Goal: Information Seeking & Learning: Learn about a topic

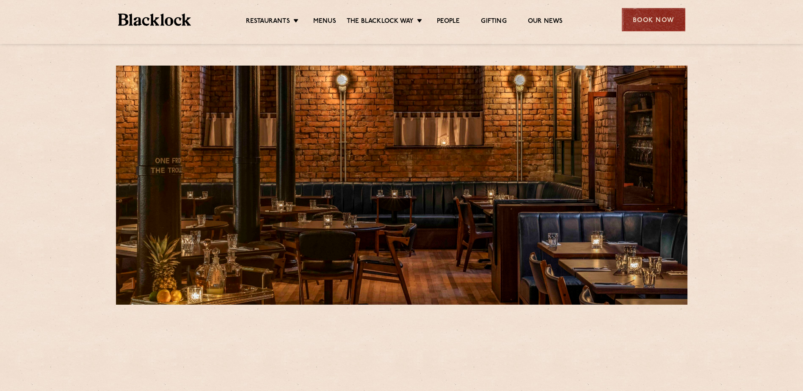
click at [646, 26] on div "Book Now" at bounding box center [654, 19] width 64 height 23
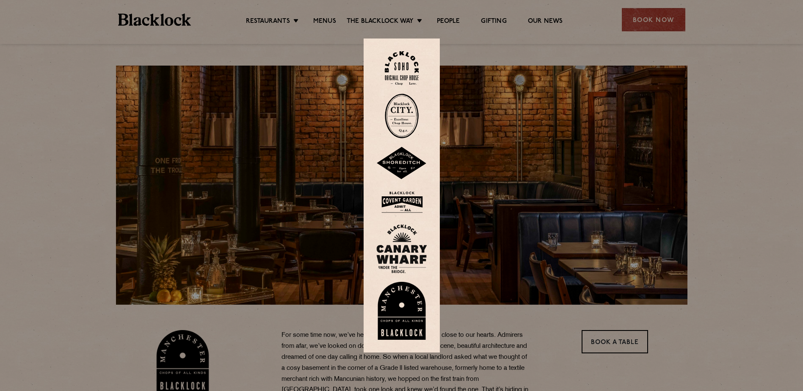
click at [409, 310] on img at bounding box center [402, 311] width 51 height 58
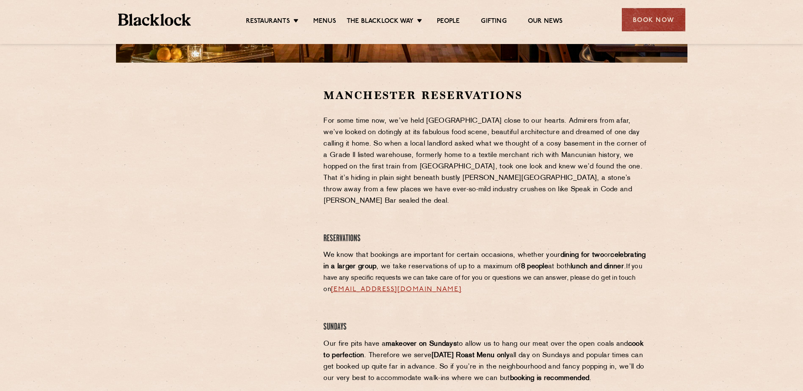
scroll to position [254, 0]
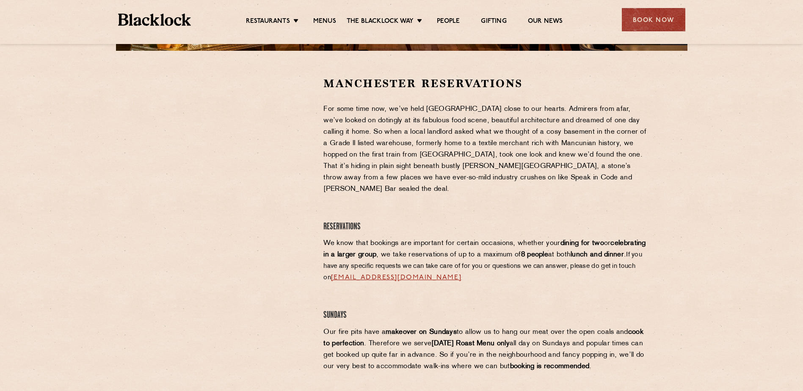
click at [170, 157] on div at bounding box center [233, 139] width 156 height 127
click at [338, 20] on li "Menus" at bounding box center [325, 21] width 44 height 9
click at [328, 19] on link "Menus" at bounding box center [324, 21] width 23 height 9
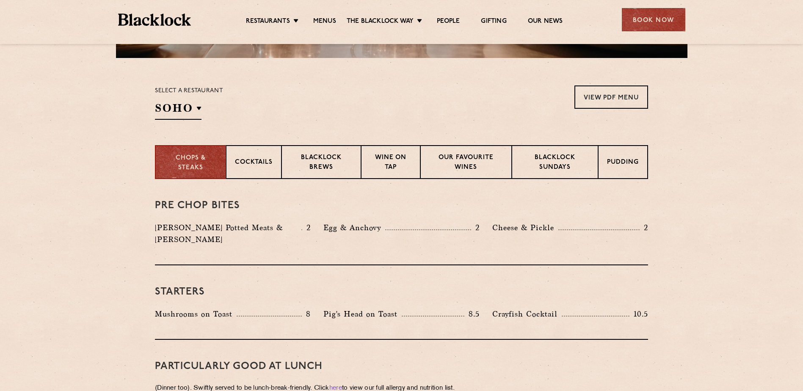
scroll to position [169, 0]
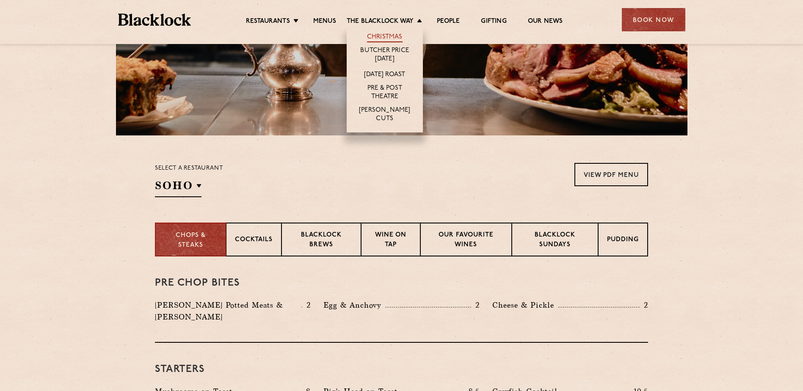
click at [390, 37] on link "Christmas" at bounding box center [385, 37] width 36 height 9
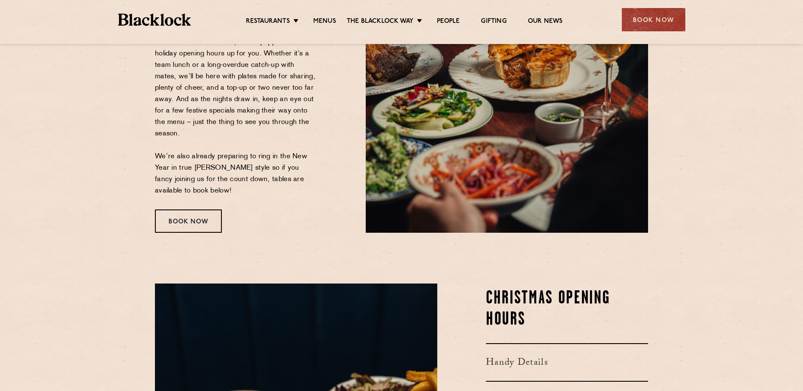
scroll to position [183, 0]
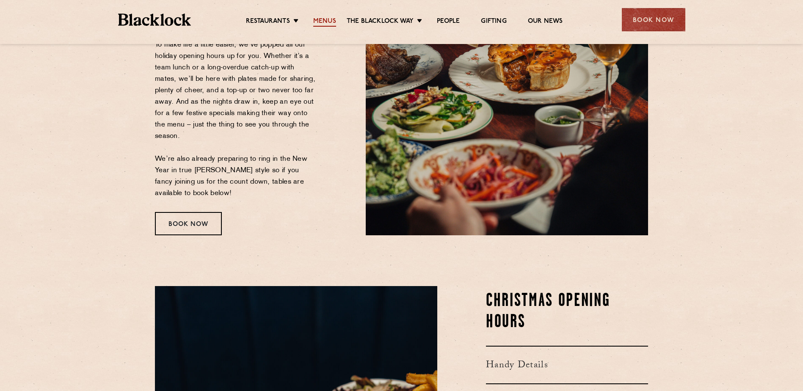
click at [317, 17] on link "Menus" at bounding box center [324, 21] width 23 height 9
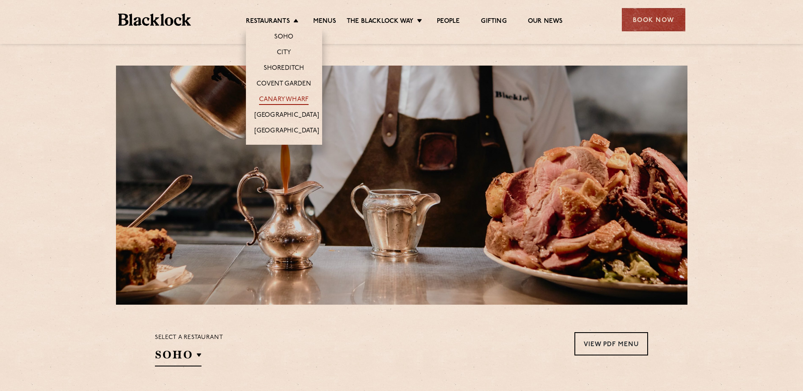
scroll to position [169, 0]
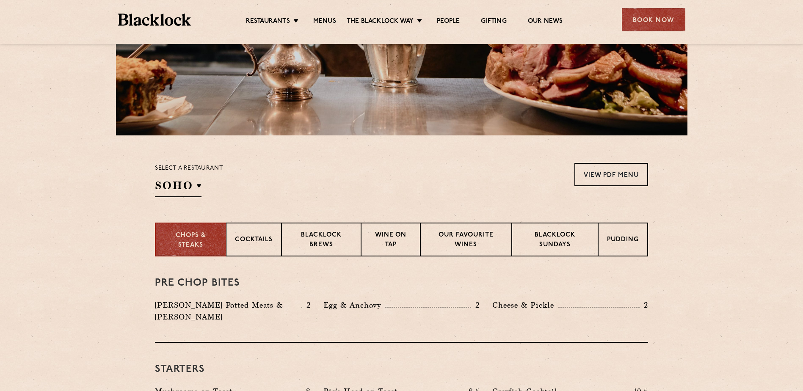
click at [206, 189] on div "Select a restaurant SOHO Soho Birmingham City Shoreditch Covent Garden Canary W…" at bounding box center [189, 180] width 68 height 34
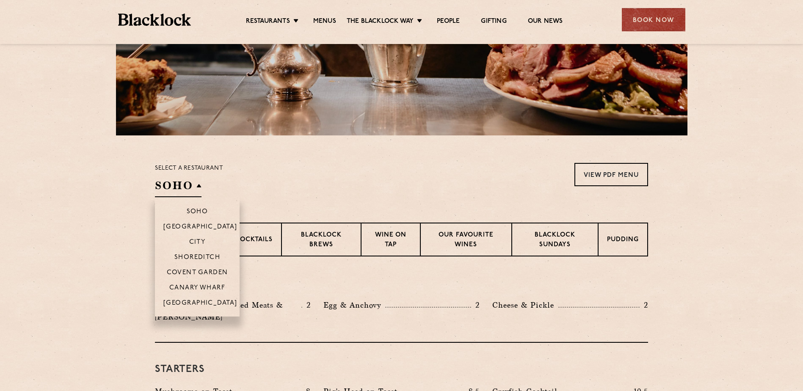
click at [195, 190] on h2 "SOHO" at bounding box center [178, 187] width 47 height 19
click at [205, 302] on p "[GEOGRAPHIC_DATA]" at bounding box center [200, 304] width 74 height 8
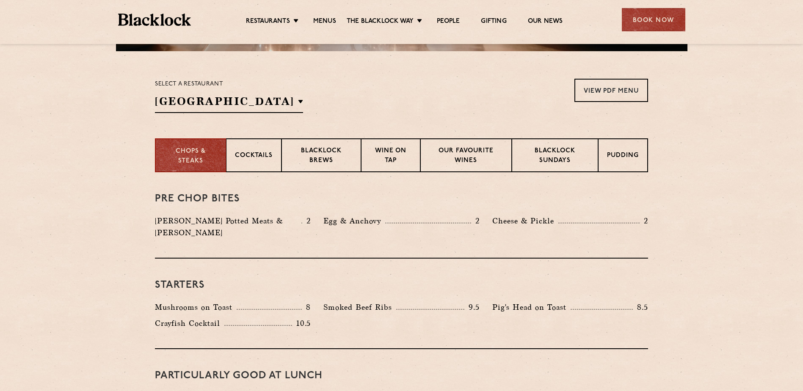
scroll to position [296, 0]
